Goal: Check status

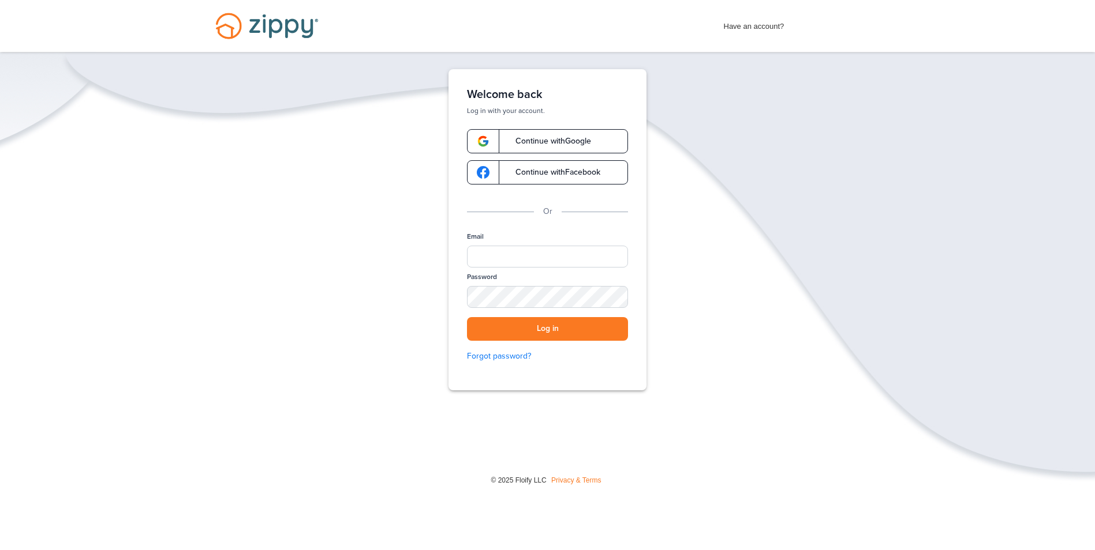
click at [544, 145] on span "Continue with Google" at bounding box center [547, 141] width 87 height 8
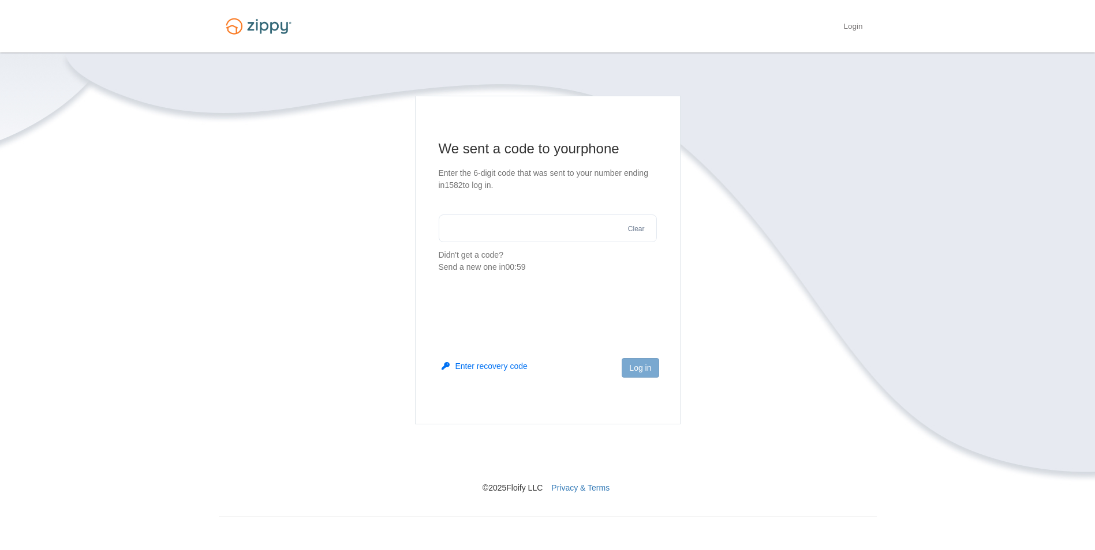
click at [550, 229] on input "text" at bounding box center [547, 229] width 218 height 28
type input "******"
click at [632, 374] on button "Log in" at bounding box center [639, 368] width 37 height 20
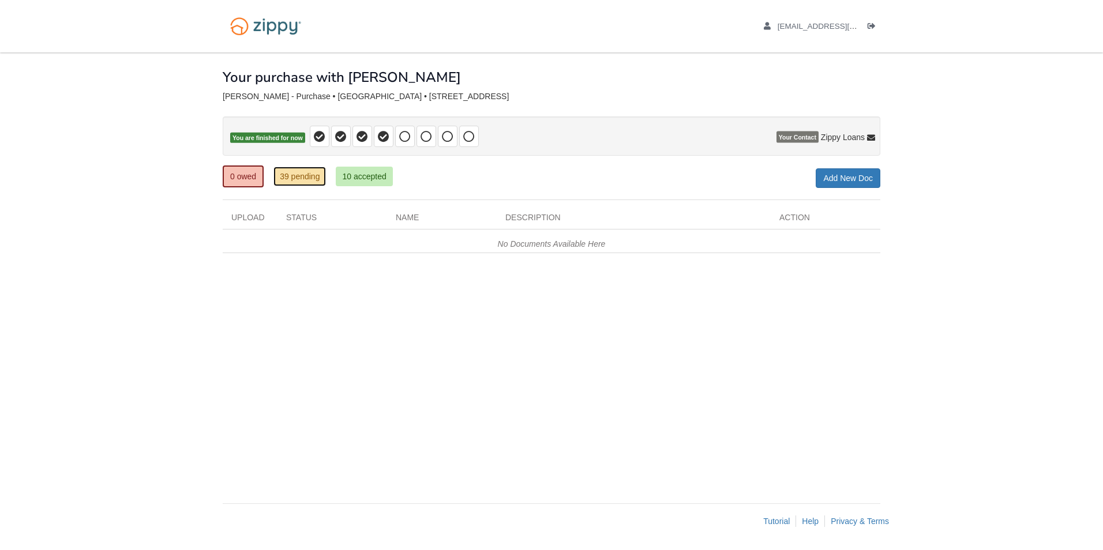
click at [316, 173] on link "39 pending" at bounding box center [299, 177] width 53 height 20
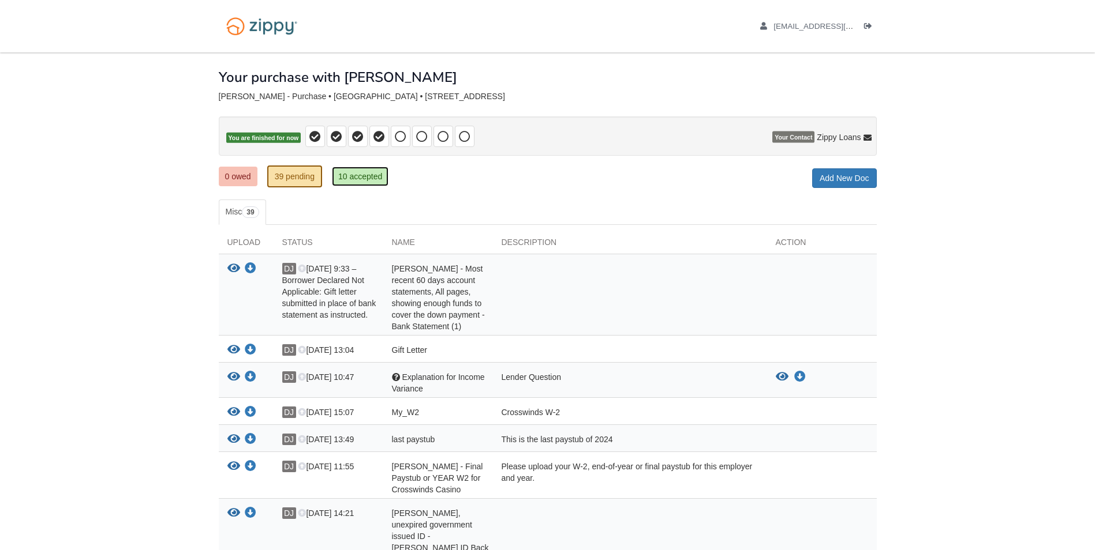
click at [349, 181] on link "10 accepted" at bounding box center [360, 177] width 57 height 20
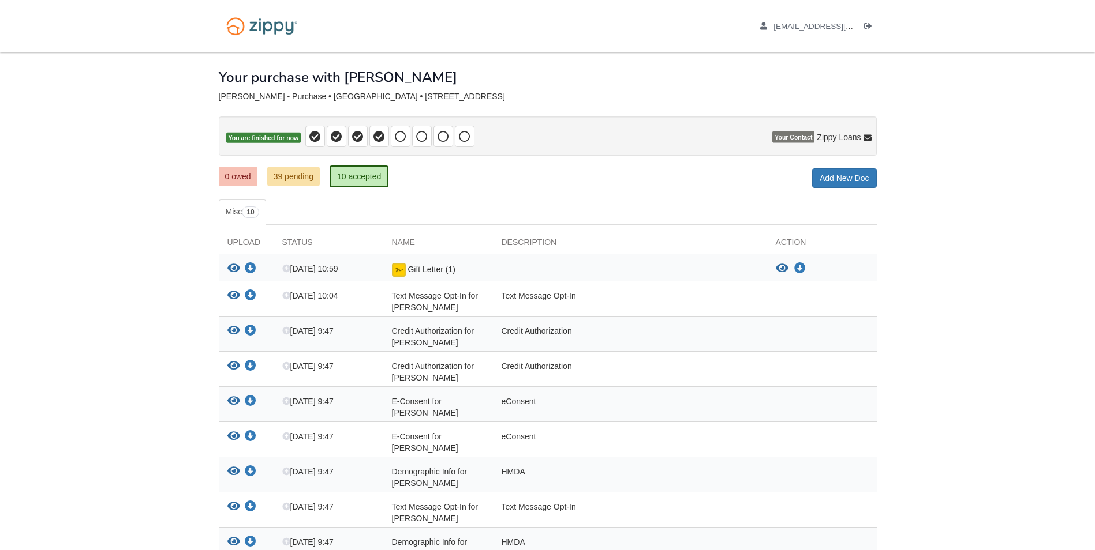
click at [243, 166] on ul "0 owed 39 pending 10 accepted" at bounding box center [308, 176] width 179 height 23
click at [243, 175] on link "0 owed" at bounding box center [238, 177] width 39 height 20
